Goal: Task Accomplishment & Management: Use online tool/utility

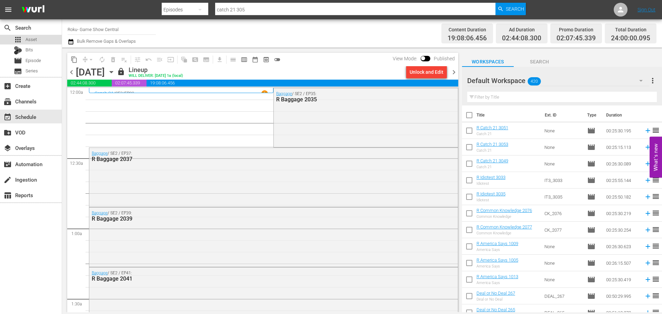
click at [31, 38] on span "Asset" at bounding box center [31, 39] width 11 height 7
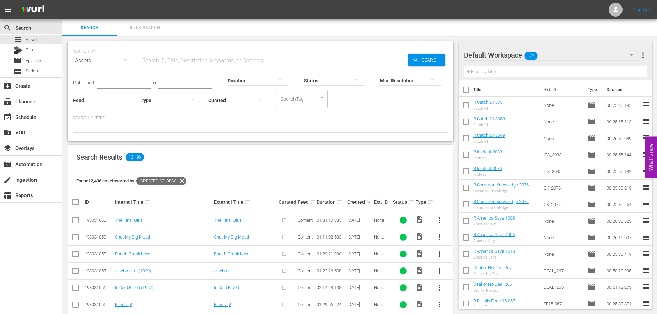
click at [167, 101] on div at bounding box center [171, 99] width 61 height 19
click at [159, 101] on div "Video" at bounding box center [171, 99] width 61 height 11
click at [319, 171] on div "Found 9,178 assets sorted by: Created At: desc" at bounding box center [260, 181] width 385 height 22
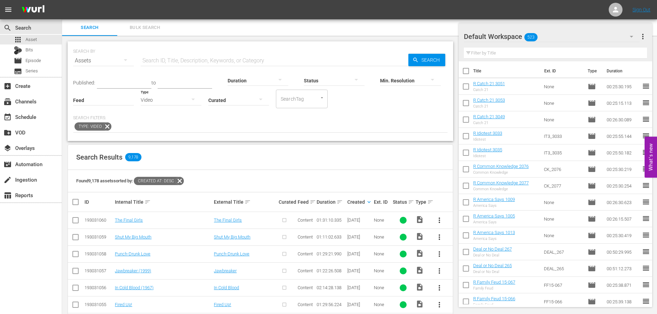
scroll to position [103, 0]
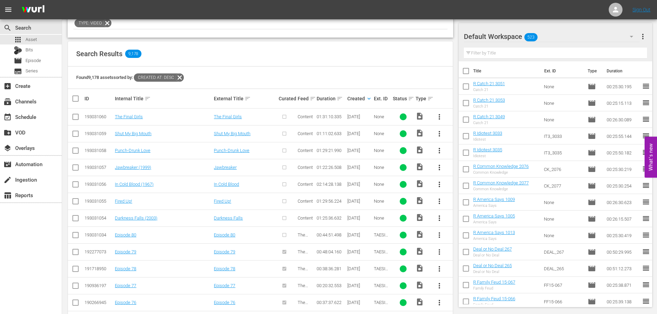
click at [73, 219] on input "checkbox" at bounding box center [75, 220] width 8 height 8
checkbox input "true"
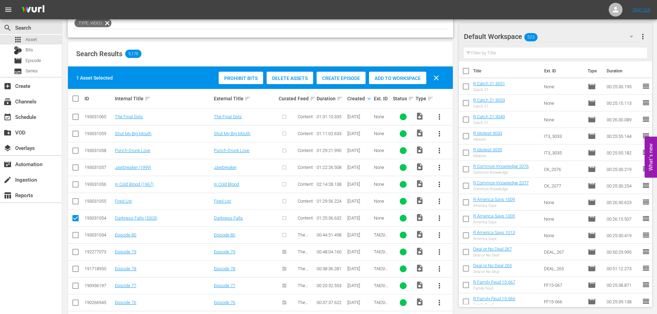
drag, startPoint x: 290, startPoint y: 218, endPoint x: 315, endPoint y: 218, distance: 25.5
click at [290, 218] on div at bounding box center [287, 217] width 17 height 11
drag, startPoint x: 314, startPoint y: 217, endPoint x: 344, endPoint y: 217, distance: 29.3
click at [344, 217] on tr "193031054 Darkness Falls (2003) Darkness Falls Content 01:25:36.632 [DATE] None…" at bounding box center [260, 218] width 385 height 17
copy tr "01:25:36.632"
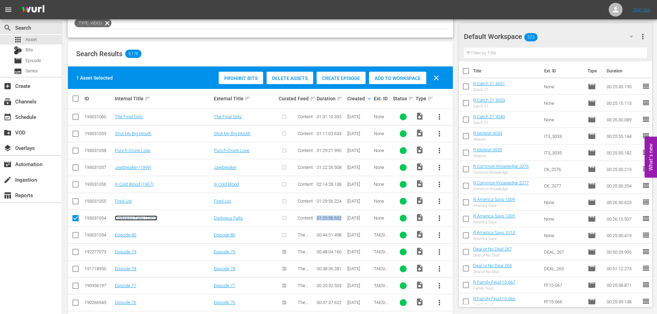
click at [149, 218] on link "Darkness Falls (2003)" at bounding box center [136, 218] width 42 height 5
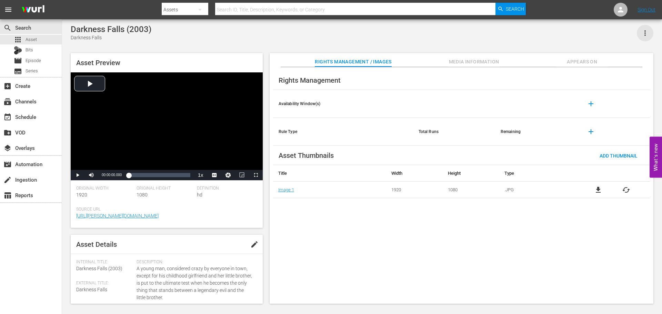
click at [644, 35] on icon "button" at bounding box center [645, 33] width 8 height 8
click at [210, 39] on div "Darkness Falls (2003) Darkness Falls" at bounding box center [362, 32] width 583 height 17
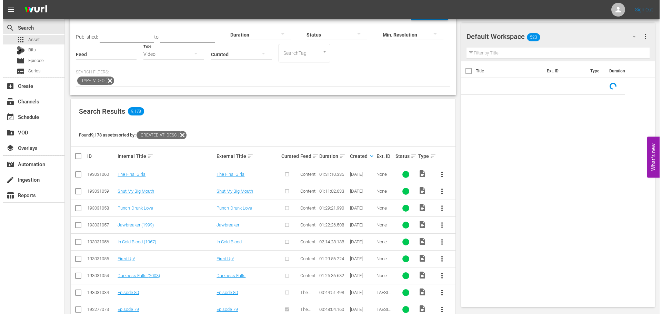
scroll to position [139, 0]
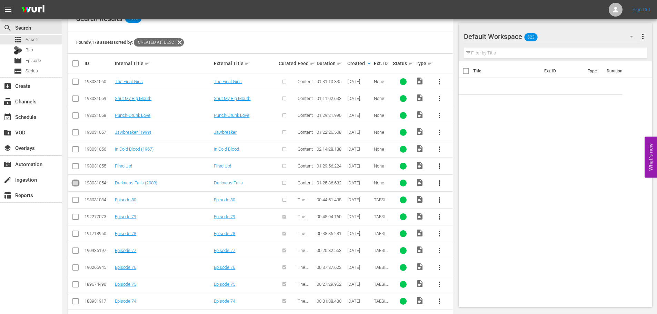
click at [74, 187] on input "checkbox" at bounding box center [75, 184] width 8 height 8
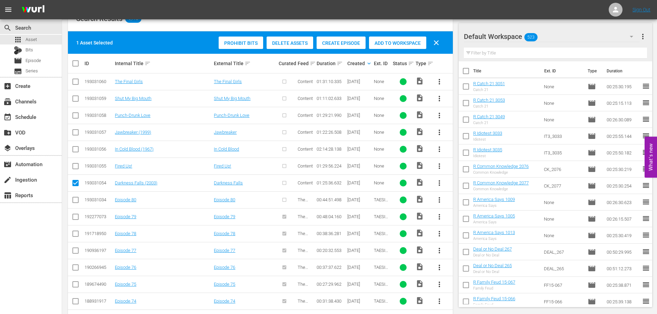
click at [341, 46] on span "Create Episode" at bounding box center [341, 43] width 49 height 6
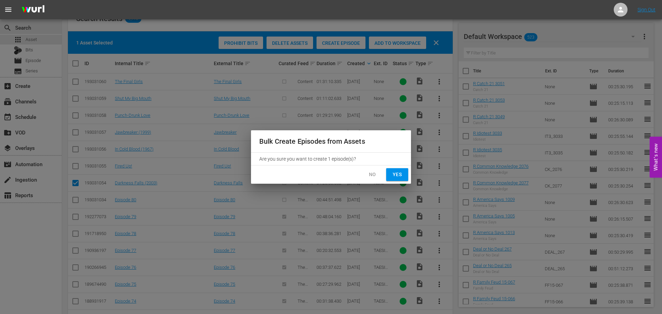
click at [397, 172] on span "Yes" at bounding box center [397, 174] width 11 height 9
checkbox input "false"
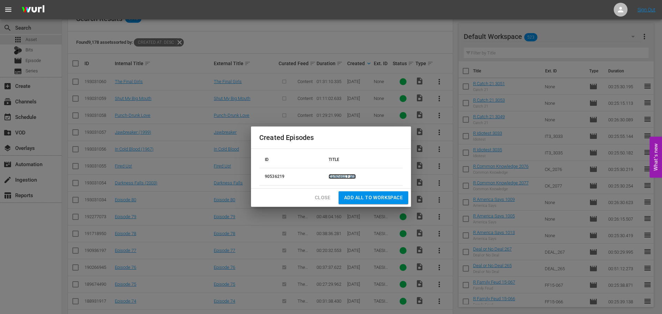
click at [338, 176] on link "Darkness Falls" at bounding box center [342, 176] width 27 height 5
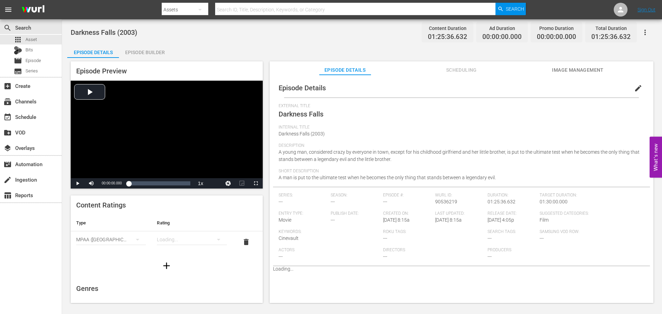
click at [148, 52] on div "Episode Builder" at bounding box center [145, 52] width 52 height 17
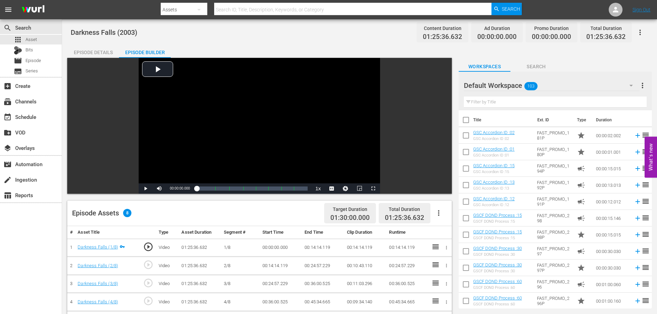
click at [638, 32] on icon "button" at bounding box center [640, 32] width 8 height 8
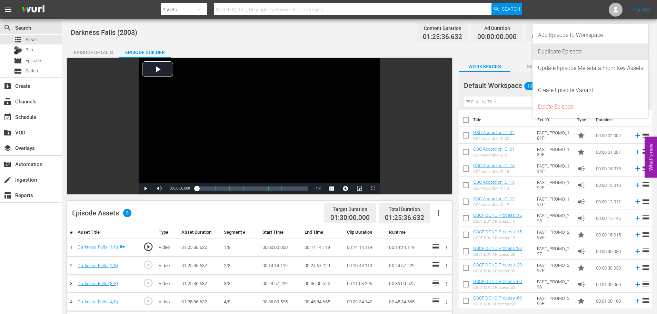
click at [619, 52] on div "Duplicate Episode" at bounding box center [590, 51] width 105 height 17
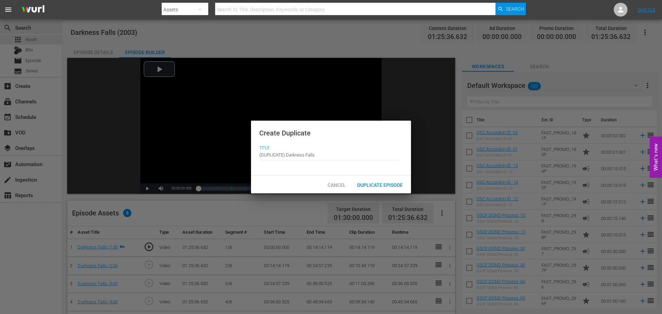
drag, startPoint x: 334, startPoint y: 181, endPoint x: 337, endPoint y: 178, distance: 4.4
click at [334, 181] on div "Cancel" at bounding box center [336, 184] width 30 height 13
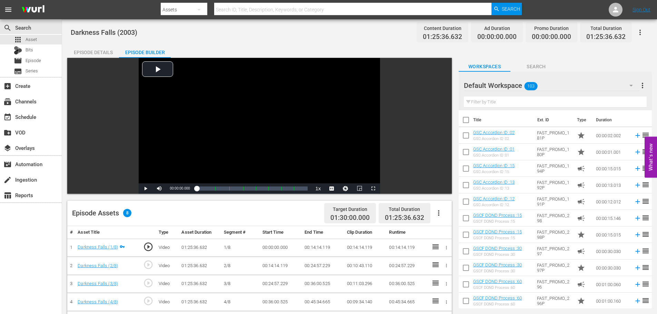
click at [639, 28] on icon "button" at bounding box center [640, 32] width 8 height 8
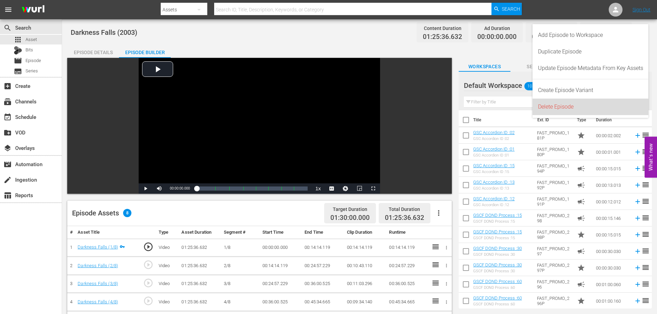
click at [576, 106] on div "Delete Episode" at bounding box center [590, 107] width 105 height 17
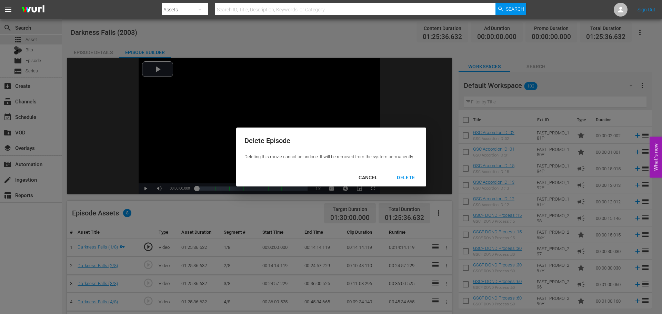
click at [397, 179] on div "DELETE" at bounding box center [405, 177] width 29 height 9
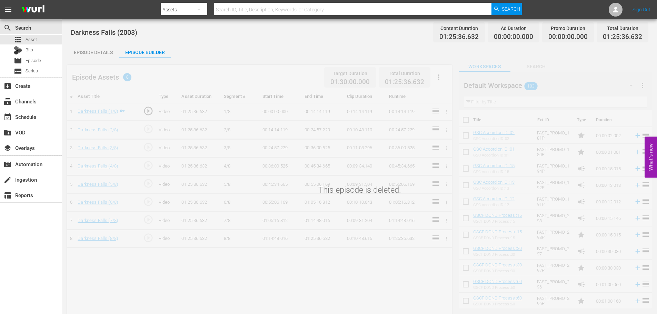
click at [36, 34] on div "search Search apps Asset Bits movie Episode subtitles Series" at bounding box center [31, 48] width 62 height 58
click at [38, 37] on div "apps Asset" at bounding box center [31, 40] width 62 height 10
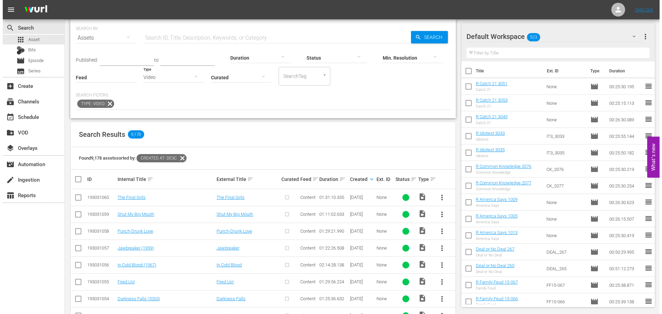
scroll to position [34, 0]
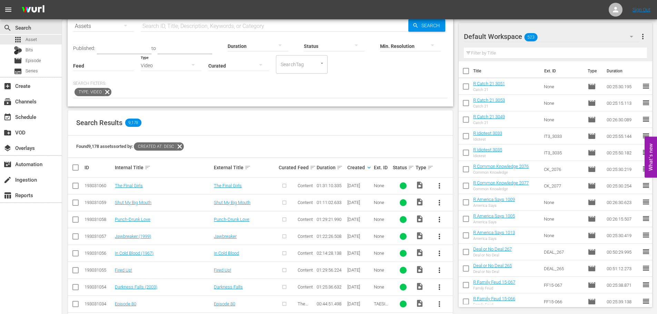
click at [76, 271] on input "checkbox" at bounding box center [75, 272] width 8 height 8
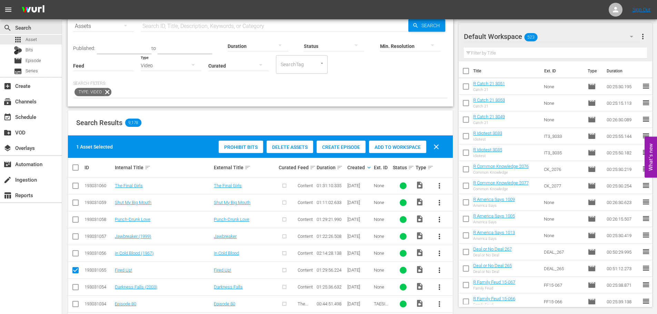
drag, startPoint x: 384, startPoint y: 146, endPoint x: 357, endPoint y: 190, distance: 51.2
click at [352, 146] on span "Create Episode" at bounding box center [341, 147] width 49 height 6
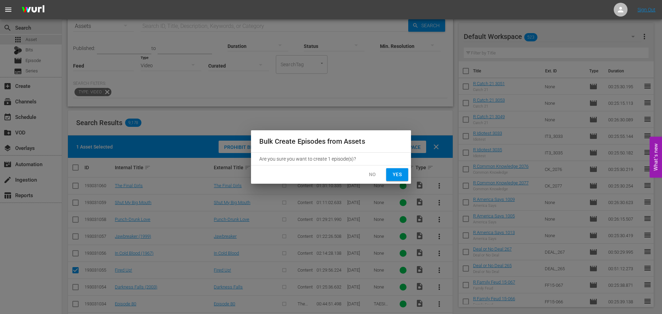
click at [398, 175] on span "Yes" at bounding box center [397, 174] width 11 height 9
checkbox input "false"
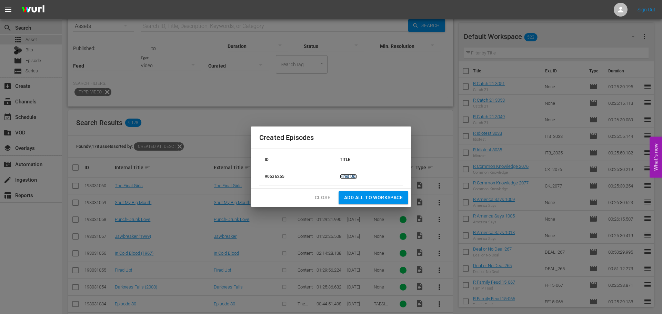
click at [347, 177] on link "Fired Up!" at bounding box center [348, 176] width 17 height 5
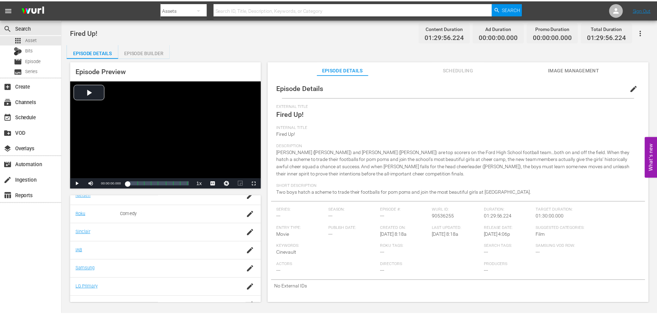
scroll to position [140, 0]
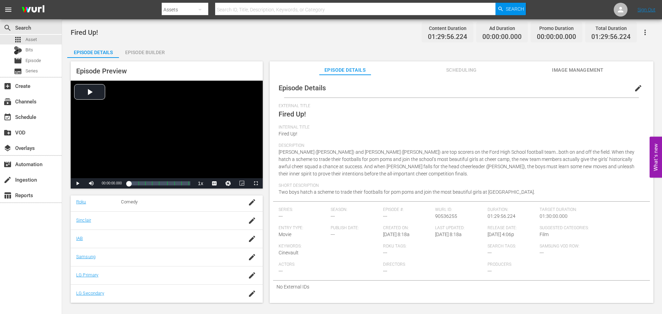
click at [168, 55] on div "Episode Builder" at bounding box center [145, 52] width 52 height 17
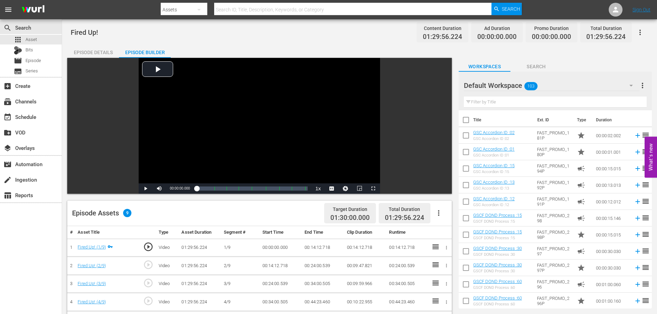
drag, startPoint x: 639, startPoint y: 32, endPoint x: 646, endPoint y: 47, distance: 16.5
click at [639, 32] on icon "button" at bounding box center [640, 32] width 8 height 8
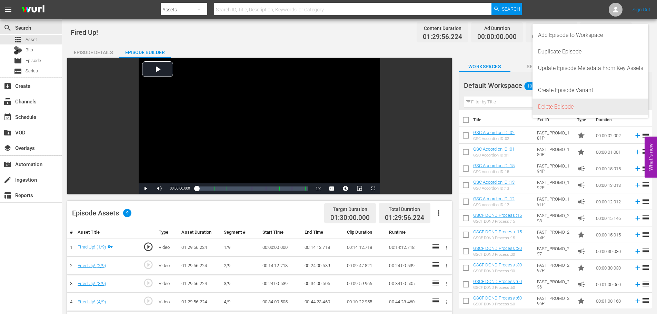
click at [571, 108] on div "Delete Episode" at bounding box center [590, 107] width 105 height 17
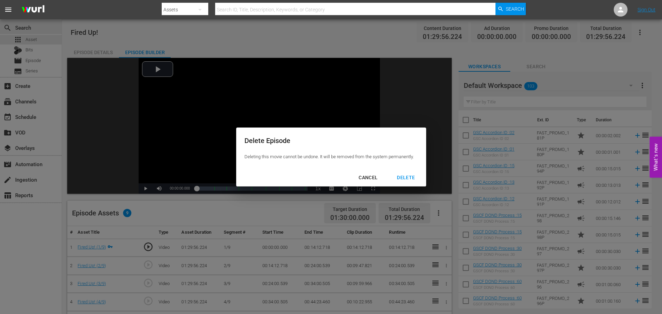
click at [401, 175] on div "DELETE" at bounding box center [405, 177] width 29 height 9
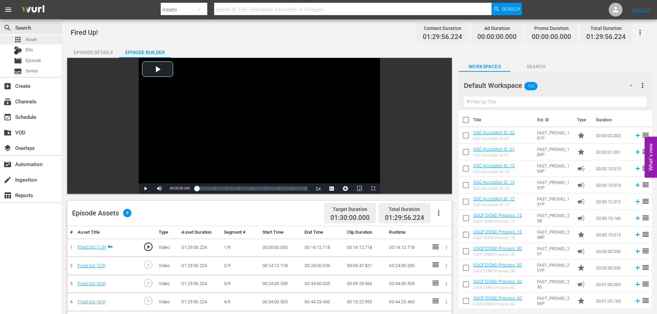
click at [34, 39] on span "Asset" at bounding box center [31, 39] width 11 height 7
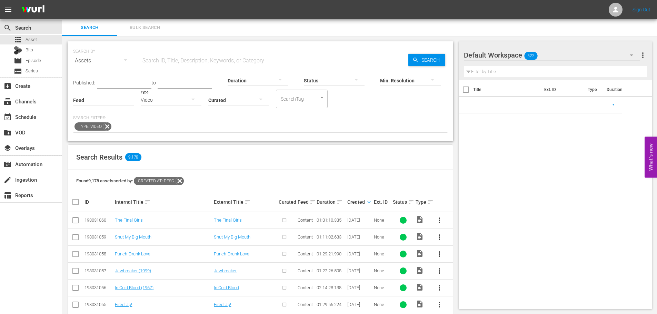
click at [72, 290] on input "checkbox" at bounding box center [75, 289] width 8 height 8
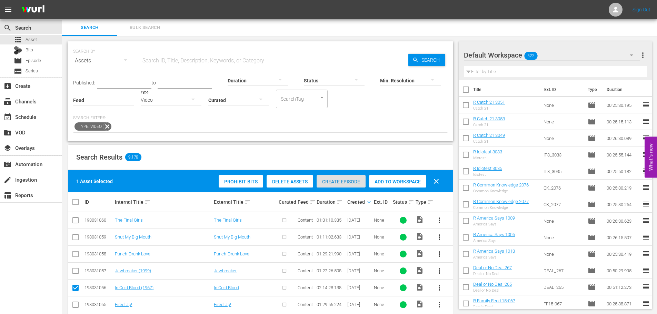
click at [353, 181] on span "Create Episode" at bounding box center [341, 182] width 49 height 6
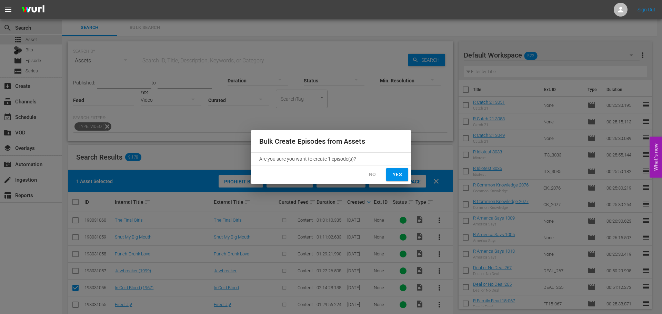
click at [399, 177] on span "Yes" at bounding box center [397, 174] width 11 height 9
checkbox input "false"
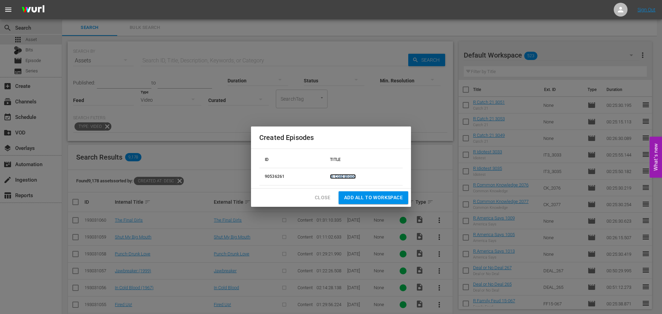
click at [345, 175] on link "In Cold Blood" at bounding box center [343, 176] width 26 height 5
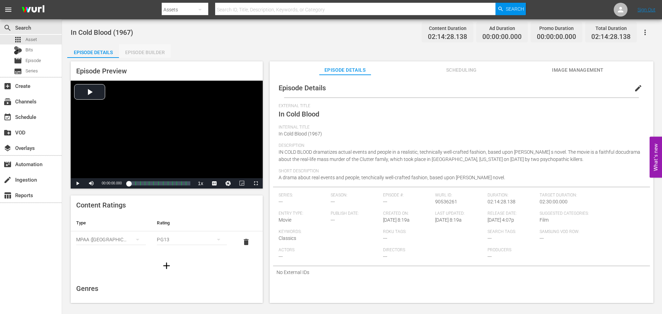
drag, startPoint x: 168, startPoint y: 54, endPoint x: 148, endPoint y: 54, distance: 19.3
click at [166, 56] on div "Episode Builder" at bounding box center [145, 52] width 52 height 17
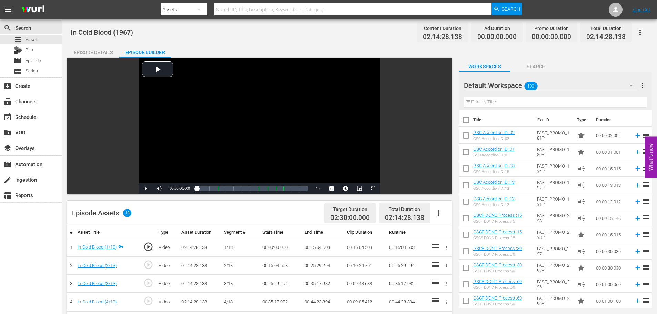
drag, startPoint x: 651, startPoint y: 28, endPoint x: 644, endPoint y: 29, distance: 7.4
click at [651, 28] on div "In Cold Blood (1967) Content Duration 02:14:28.138 Ad Duration 00:00:00.000 Pro…" at bounding box center [359, 256] width 595 height 474
click at [642, 32] on icon "button" at bounding box center [640, 32] width 8 height 8
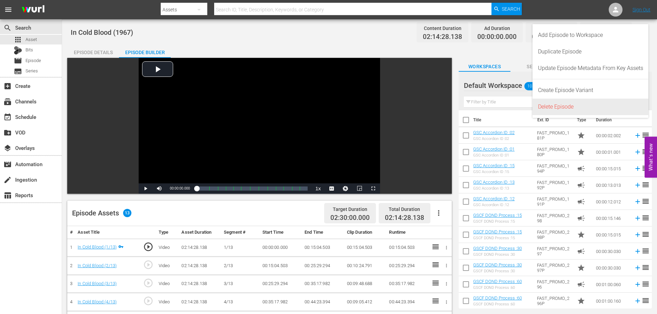
click at [596, 102] on div "Delete Episode" at bounding box center [590, 107] width 105 height 17
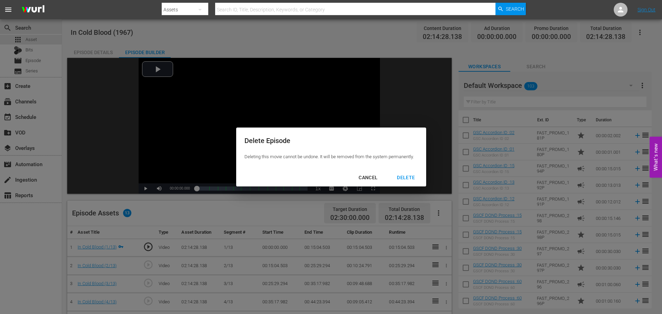
click at [414, 177] on div "DELETE" at bounding box center [405, 177] width 29 height 9
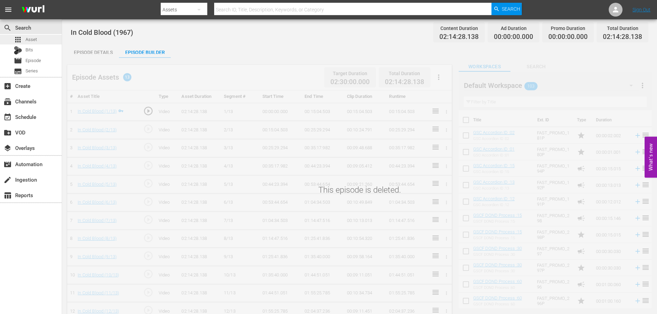
click at [28, 40] on span "Asset" at bounding box center [31, 39] width 11 height 7
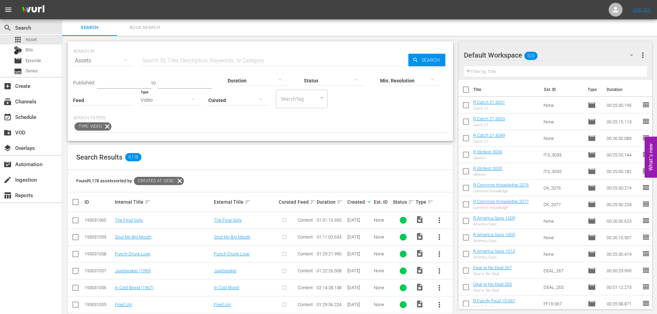
drag, startPoint x: 74, startPoint y: 270, endPoint x: 83, endPoint y: 268, distance: 9.2
click at [74, 270] on input "checkbox" at bounding box center [75, 272] width 8 height 8
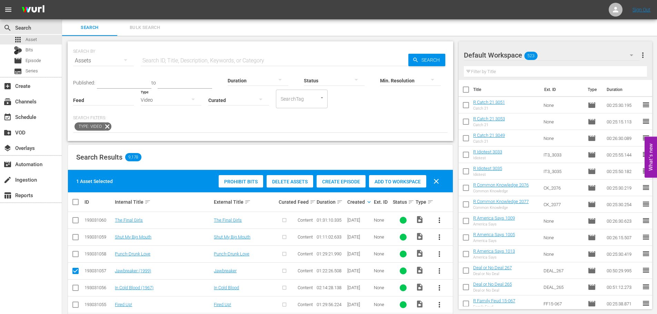
click at [343, 181] on span "Create Episode" at bounding box center [341, 182] width 49 height 6
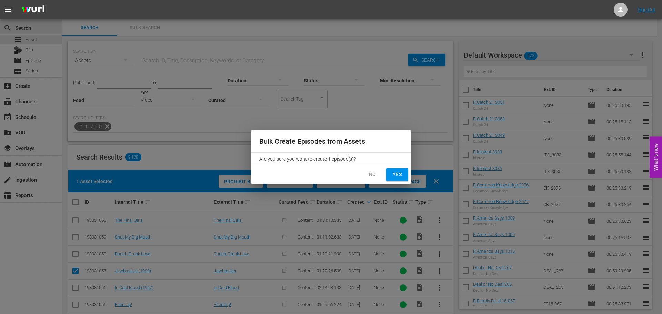
drag, startPoint x: 397, startPoint y: 172, endPoint x: 367, endPoint y: 167, distance: 30.8
click at [397, 172] on span "Yes" at bounding box center [397, 174] width 11 height 9
checkbox input "false"
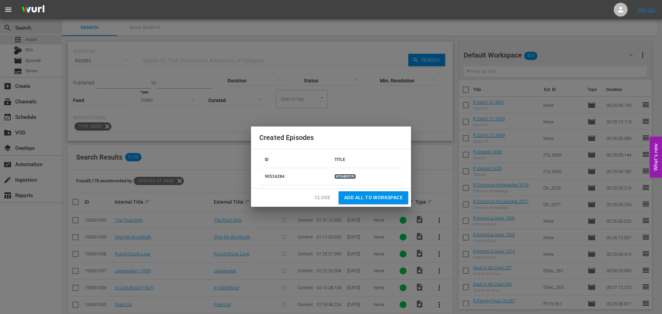
click at [341, 176] on link "Jawbreaker" at bounding box center [344, 176] width 21 height 5
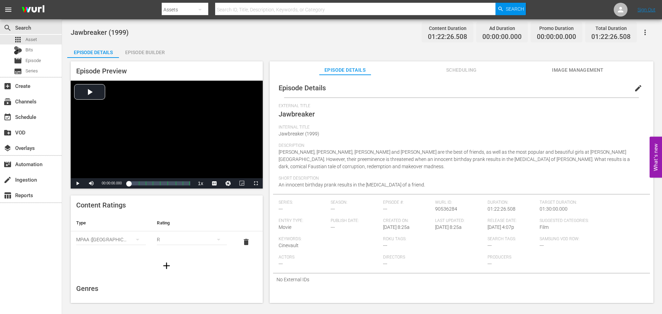
click at [159, 59] on div "Episode Preview Video Player is loading. Play Video Play Mute Current Time 00:0…" at bounding box center [362, 183] width 590 height 251
click at [143, 46] on div "Episode Builder" at bounding box center [145, 52] width 52 height 17
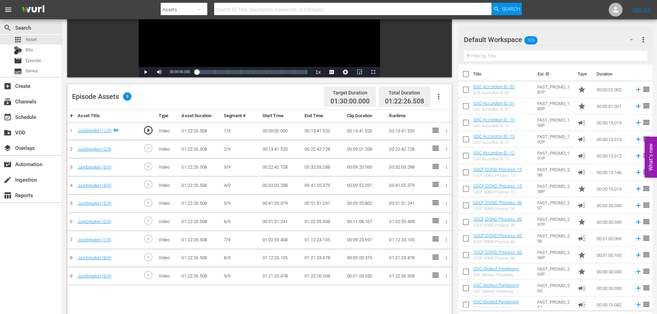
scroll to position [172, 0]
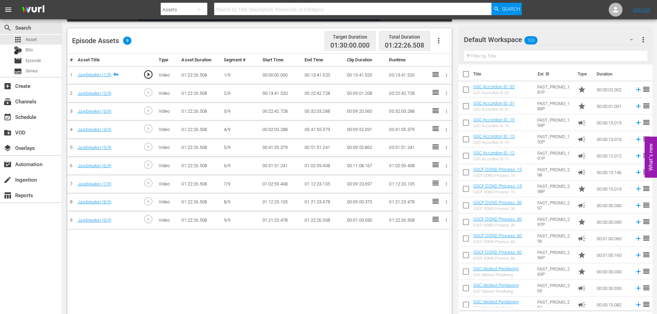
drag, startPoint x: 317, startPoint y: 265, endPoint x: 362, endPoint y: 190, distance: 88.2
click at [317, 265] on div "# Asset Title Type Asset Duration Segment # Start Time End Time Clip Duration R…" at bounding box center [259, 185] width 384 height 262
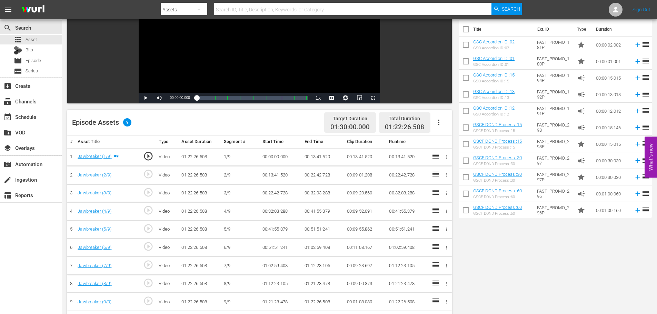
scroll to position [0, 0]
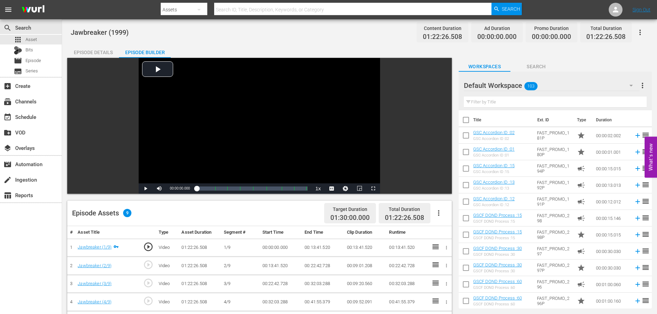
click at [643, 34] on icon "button" at bounding box center [640, 32] width 8 height 8
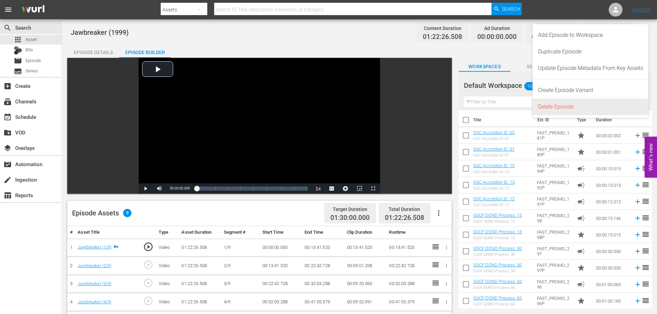
click at [590, 105] on div "Delete Episode" at bounding box center [590, 107] width 105 height 17
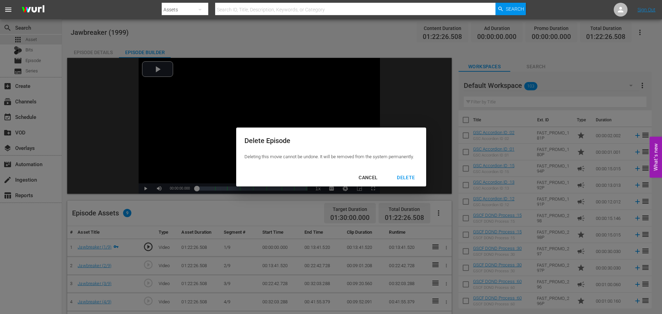
click at [412, 174] on div "DELETE" at bounding box center [405, 177] width 29 height 9
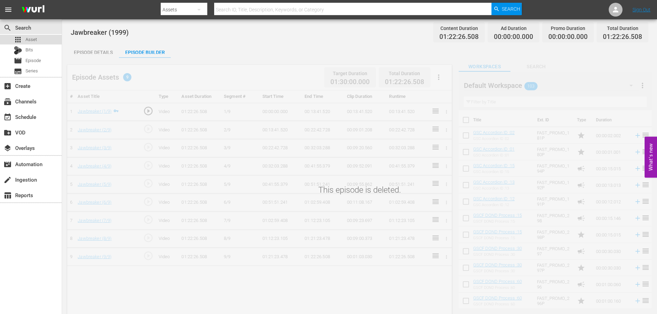
click at [42, 39] on div "apps Asset" at bounding box center [31, 40] width 62 height 10
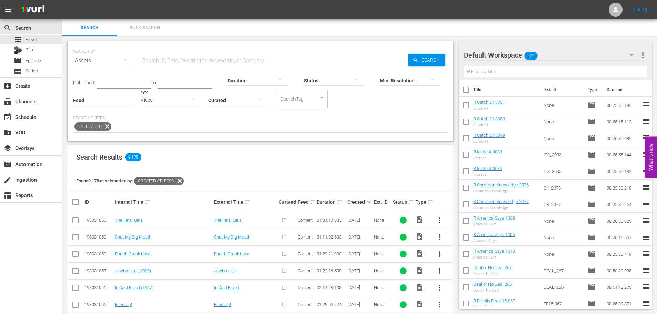
click at [72, 253] on input "checkbox" at bounding box center [75, 255] width 8 height 8
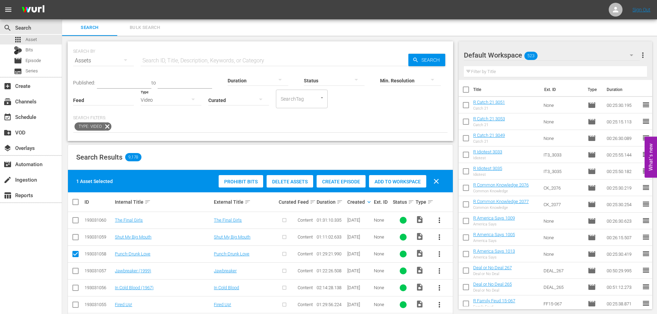
click at [355, 185] on div "Create Episode" at bounding box center [341, 181] width 49 height 13
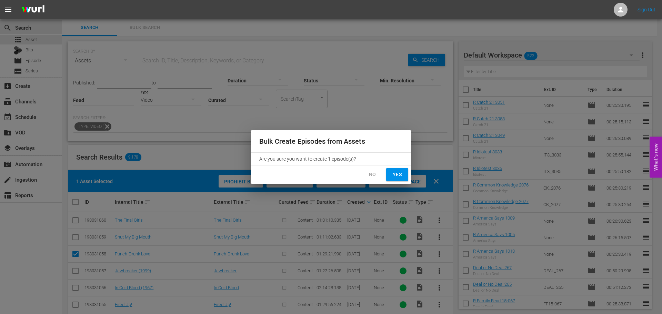
drag, startPoint x: 395, startPoint y: 172, endPoint x: 238, endPoint y: 190, distance: 157.9
click at [395, 173] on span "Yes" at bounding box center [397, 174] width 11 height 9
checkbox input "false"
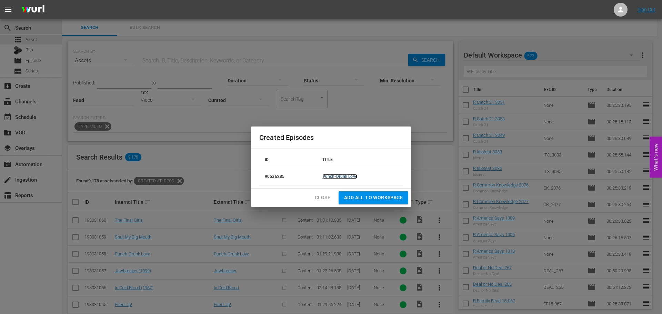
click at [338, 176] on link "Punch-Drunk Love" at bounding box center [339, 176] width 35 height 5
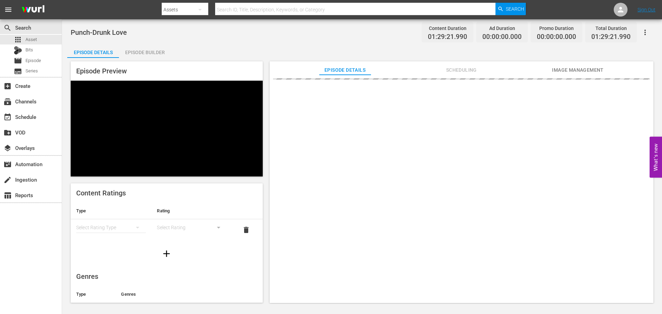
click at [150, 51] on div "Episode Builder" at bounding box center [145, 52] width 52 height 17
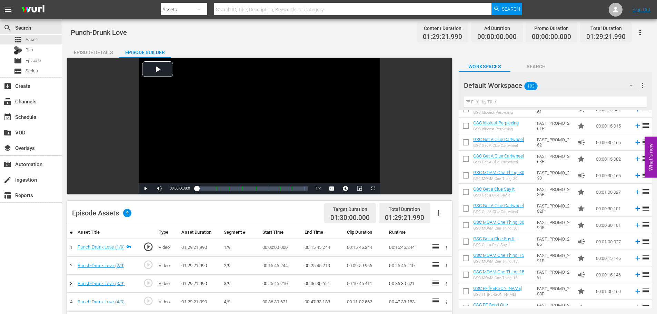
click at [633, 39] on button "button" at bounding box center [640, 32] width 17 height 17
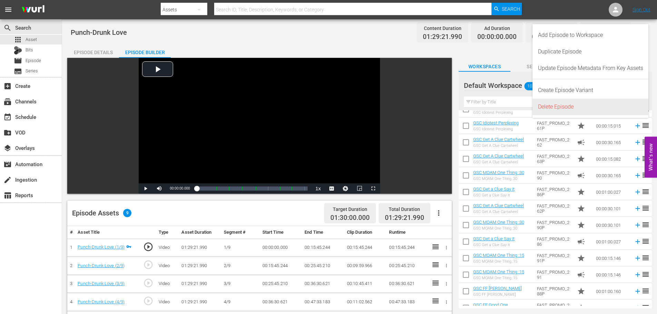
click at [589, 110] on div "Delete Episode" at bounding box center [590, 107] width 105 height 17
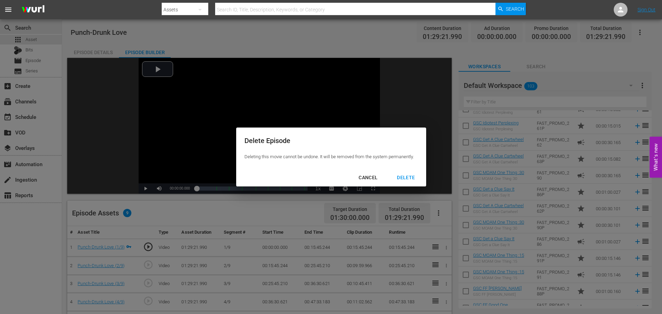
click at [406, 178] on div "DELETE" at bounding box center [405, 177] width 29 height 9
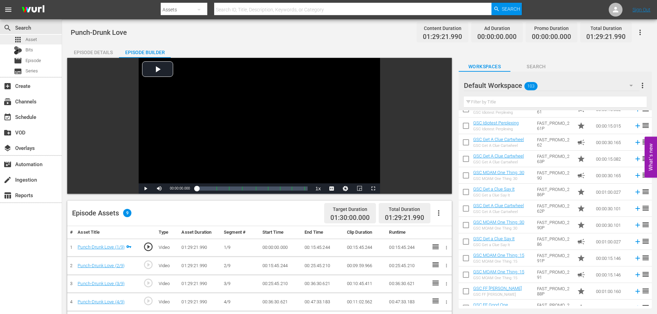
click at [38, 38] on div "apps Asset" at bounding box center [31, 40] width 62 height 10
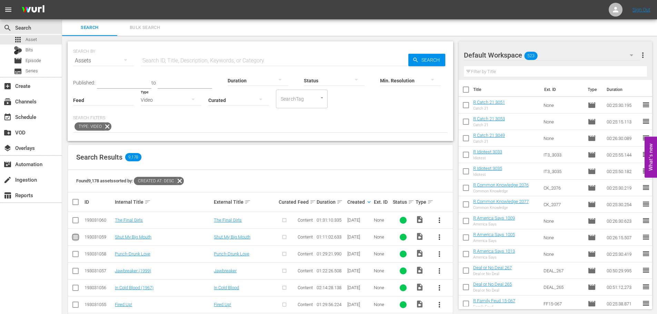
click at [77, 238] on input "checkbox" at bounding box center [75, 238] width 8 height 8
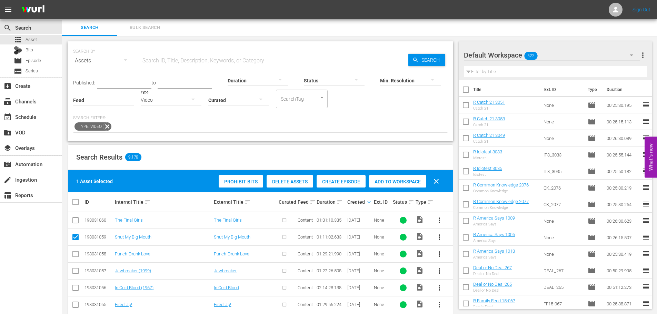
click at [76, 238] on input "checkbox" at bounding box center [75, 238] width 8 height 8
checkbox input "false"
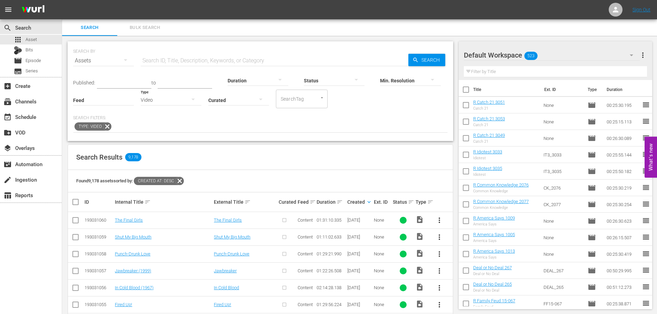
click at [76, 218] on input "checkbox" at bounding box center [75, 222] width 8 height 8
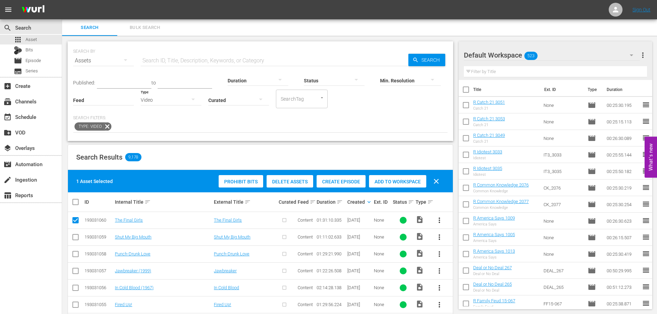
click at [358, 181] on span "Create Episode" at bounding box center [341, 182] width 49 height 6
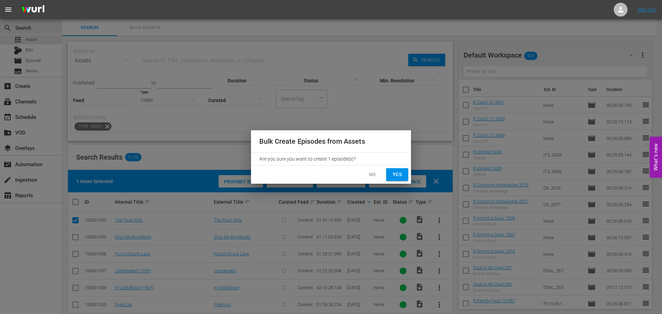
click at [400, 174] on span "Yes" at bounding box center [397, 174] width 11 height 9
checkbox input "false"
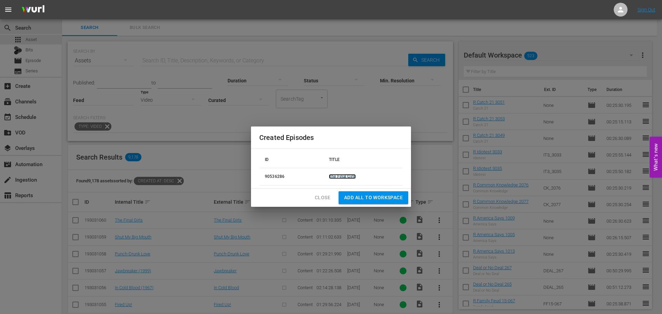
click at [334, 175] on link "The Final Girls" at bounding box center [342, 176] width 27 height 5
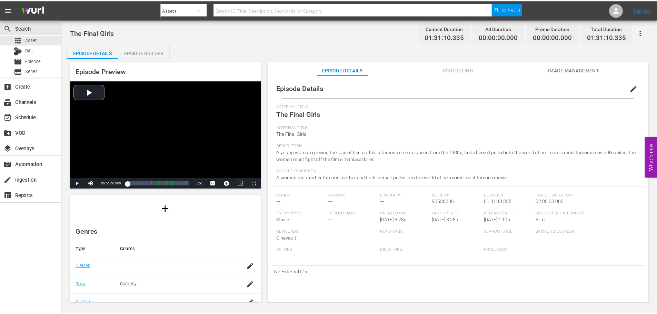
scroll to position [140, 0]
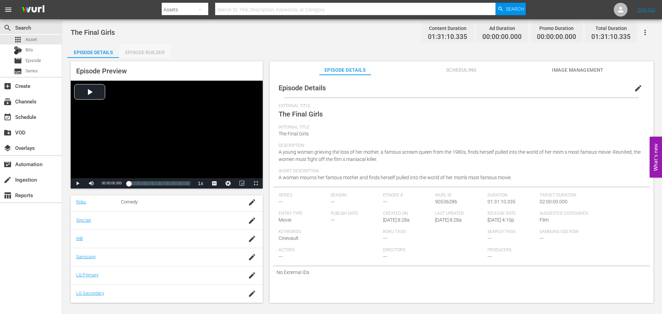
click at [159, 50] on div "Episode Builder" at bounding box center [145, 52] width 52 height 17
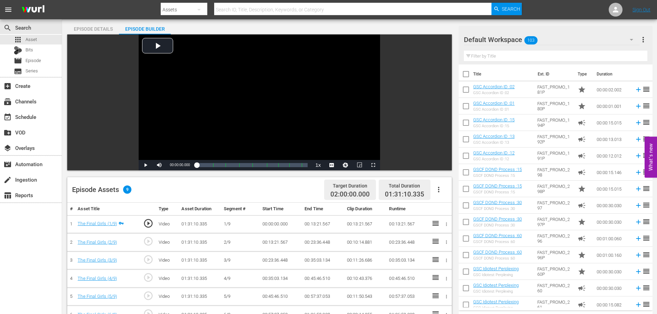
scroll to position [172, 0]
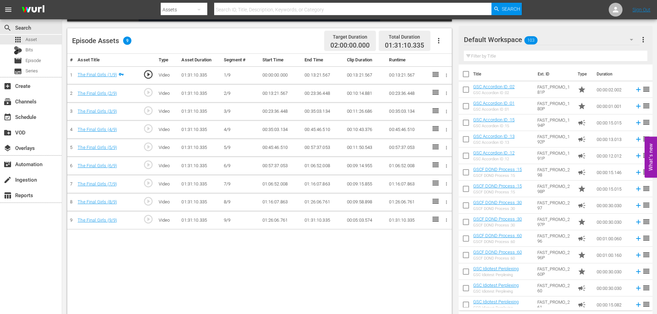
drag, startPoint x: 379, startPoint y: 279, endPoint x: 414, endPoint y: 161, distance: 123.2
click at [379, 279] on div "# Asset Title Type Asset Duration Segment # Start Time End Time Clip Duration R…" at bounding box center [259, 185] width 384 height 262
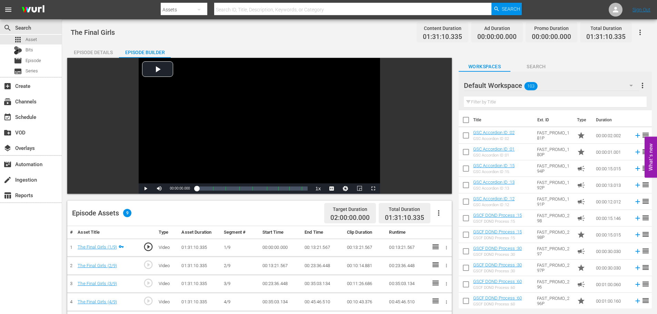
click at [643, 34] on icon "button" at bounding box center [640, 32] width 8 height 8
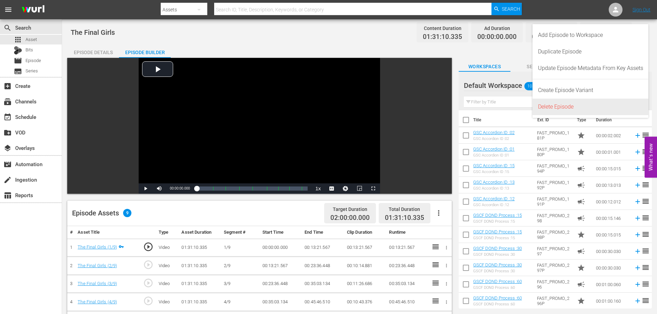
drag, startPoint x: 583, startPoint y: 104, endPoint x: 576, endPoint y: 103, distance: 7.4
click at [584, 104] on div "Delete Episode" at bounding box center [590, 107] width 105 height 17
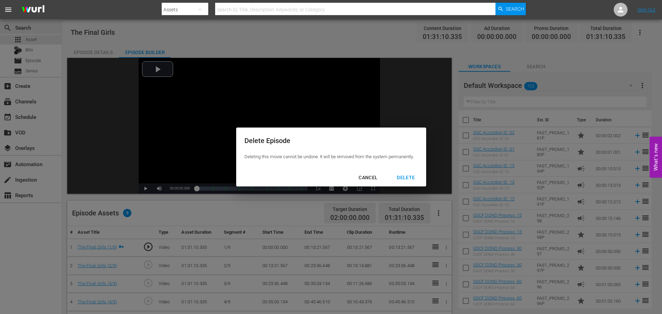
click at [413, 179] on div "DELETE" at bounding box center [405, 177] width 29 height 9
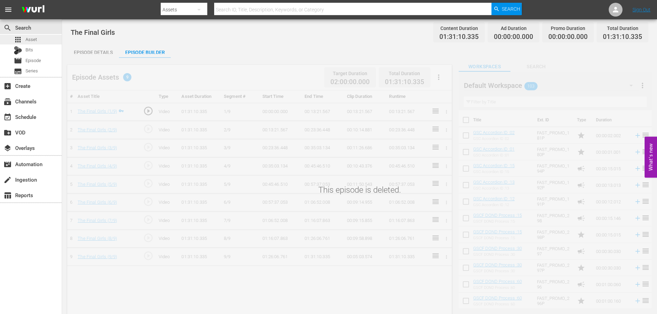
click at [55, 42] on div "apps Asset" at bounding box center [31, 40] width 62 height 10
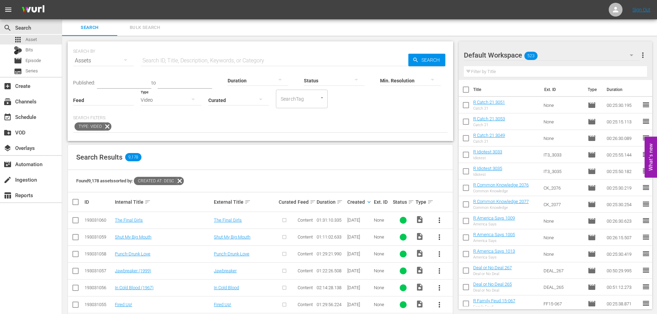
click at [168, 257] on td "Punch-Drunk Love" at bounding box center [163, 254] width 99 height 17
click at [106, 128] on icon at bounding box center [107, 126] width 8 height 8
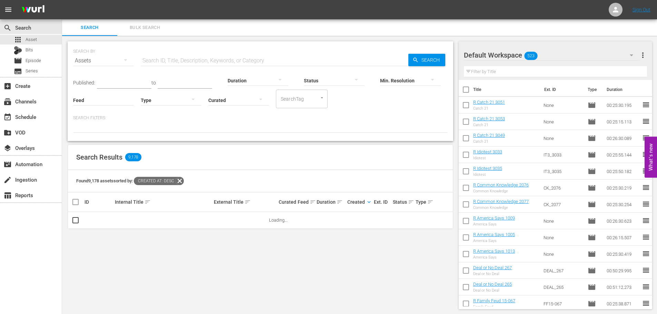
click at [181, 181] on icon at bounding box center [179, 181] width 9 height 9
